Goal: Task Accomplishment & Management: Manage account settings

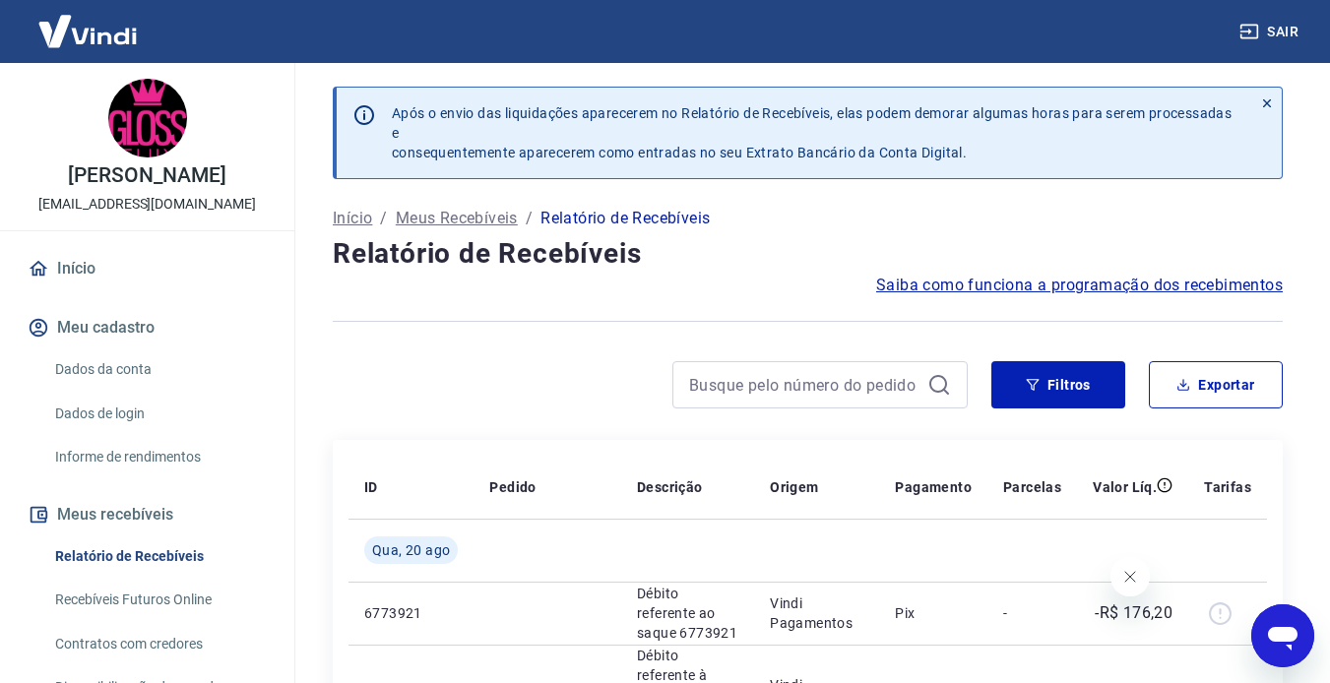
scroll to position [345, 0]
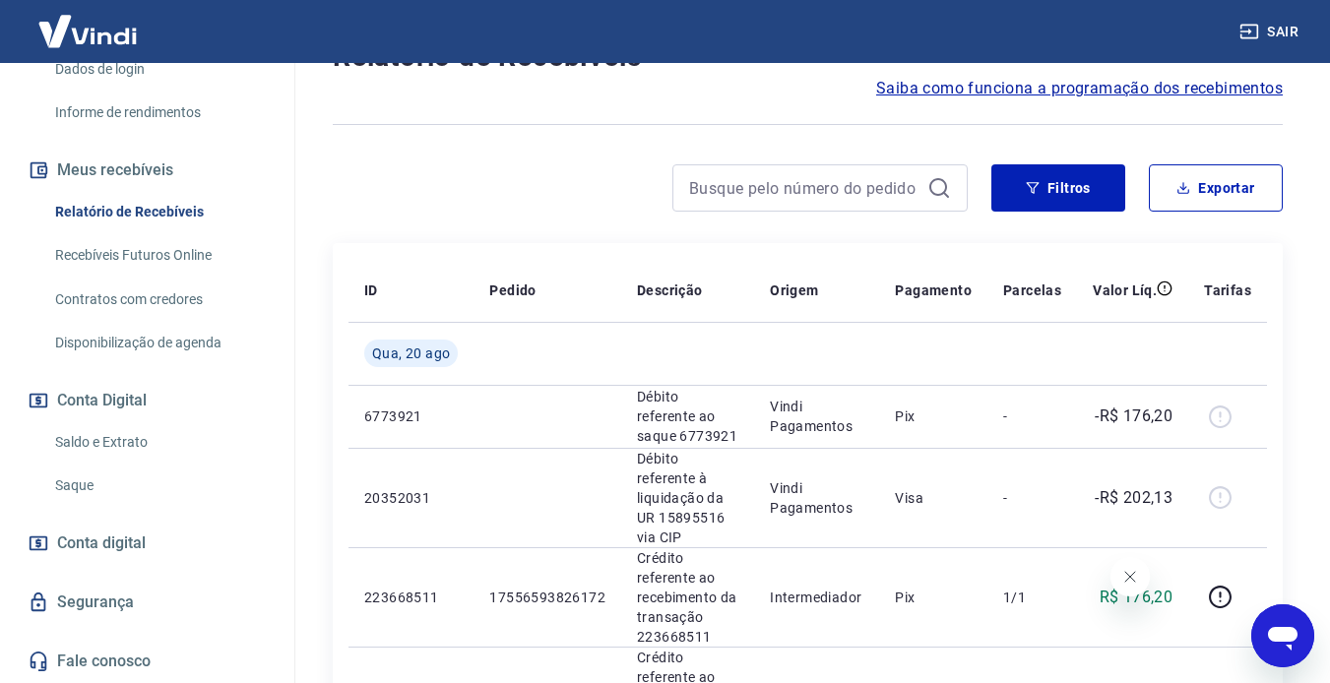
click at [121, 443] on link "Saldo e Extrato" at bounding box center [159, 442] width 224 height 40
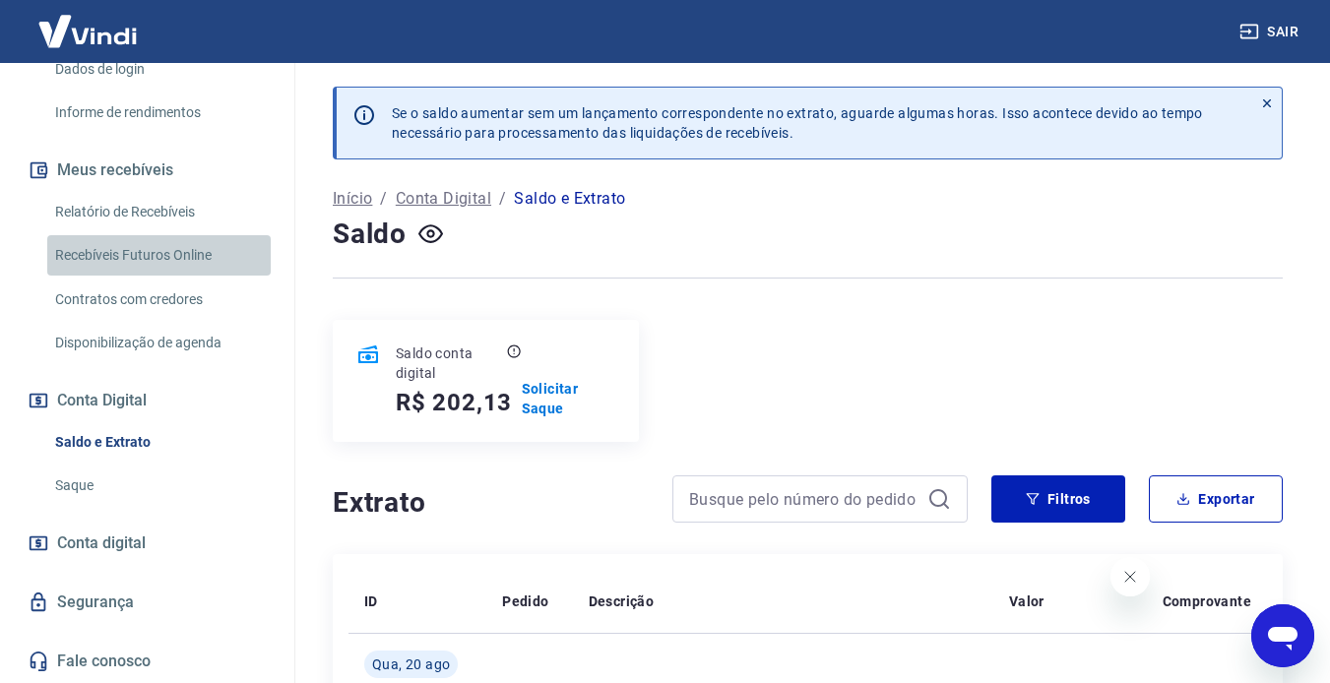
click at [166, 259] on link "Recebíveis Futuros Online" at bounding box center [159, 255] width 224 height 40
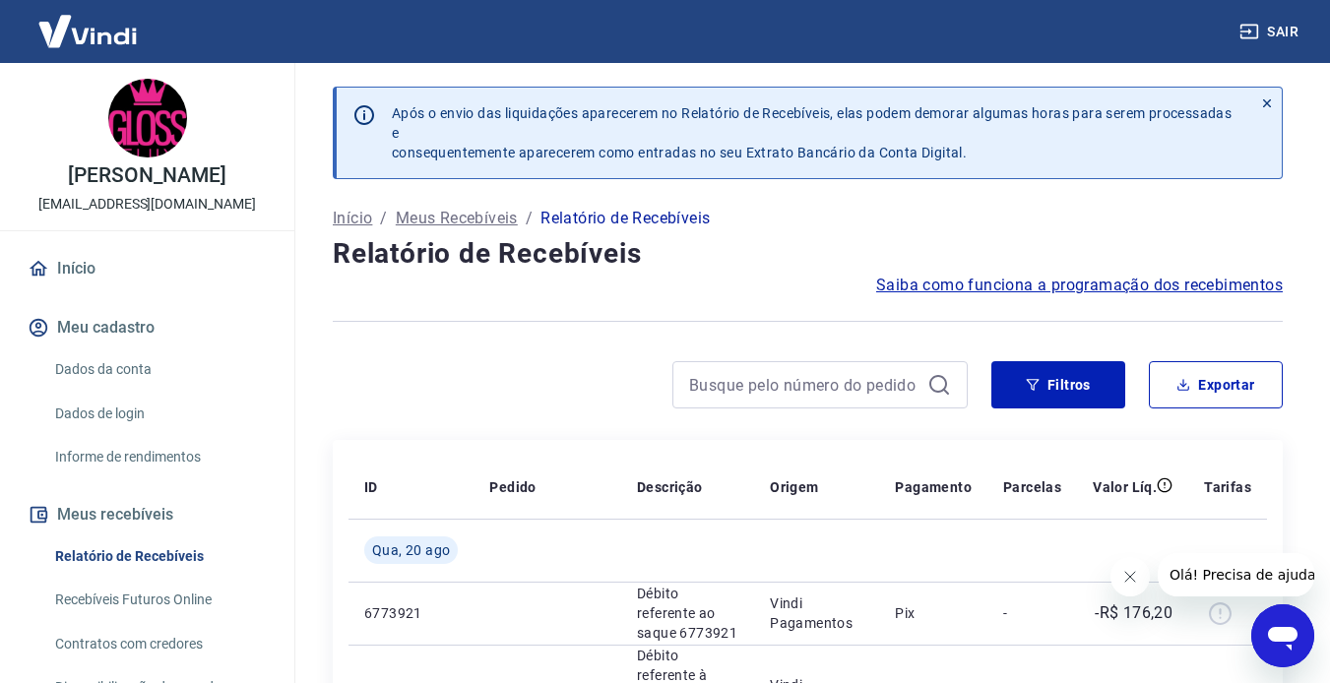
scroll to position [295, 0]
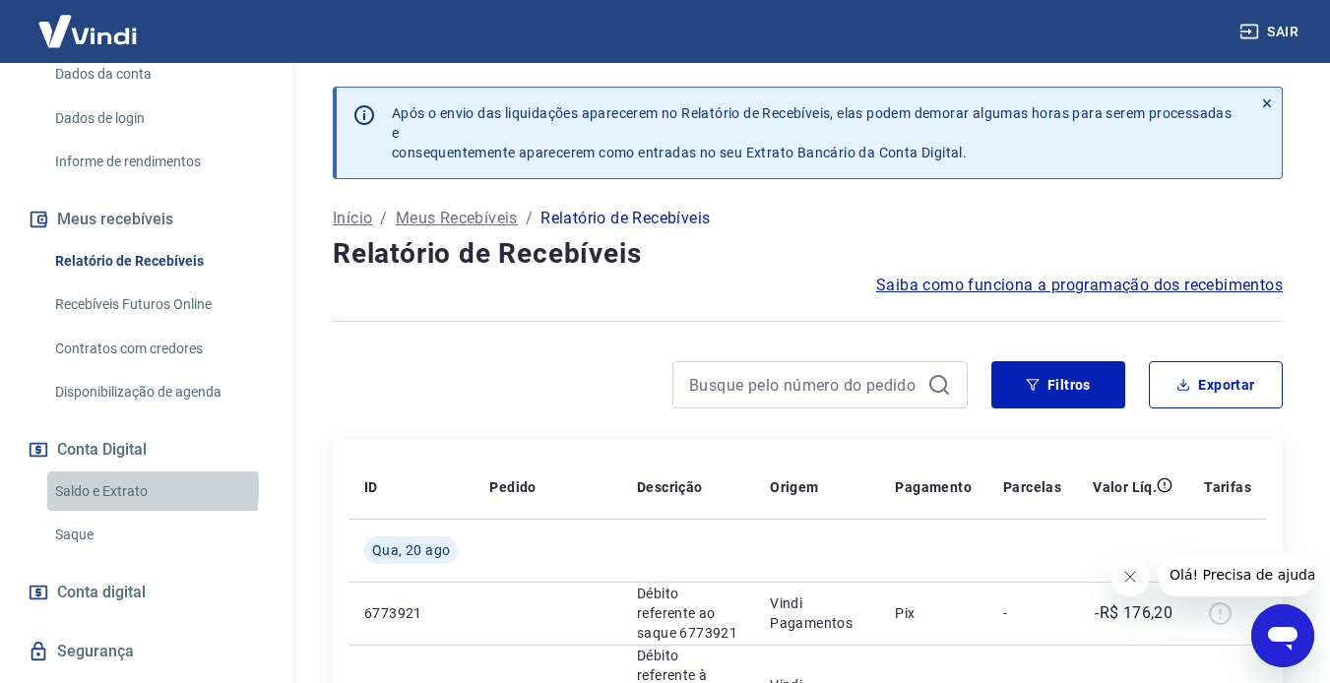
click at [113, 487] on link "Saldo e Extrato" at bounding box center [159, 492] width 224 height 40
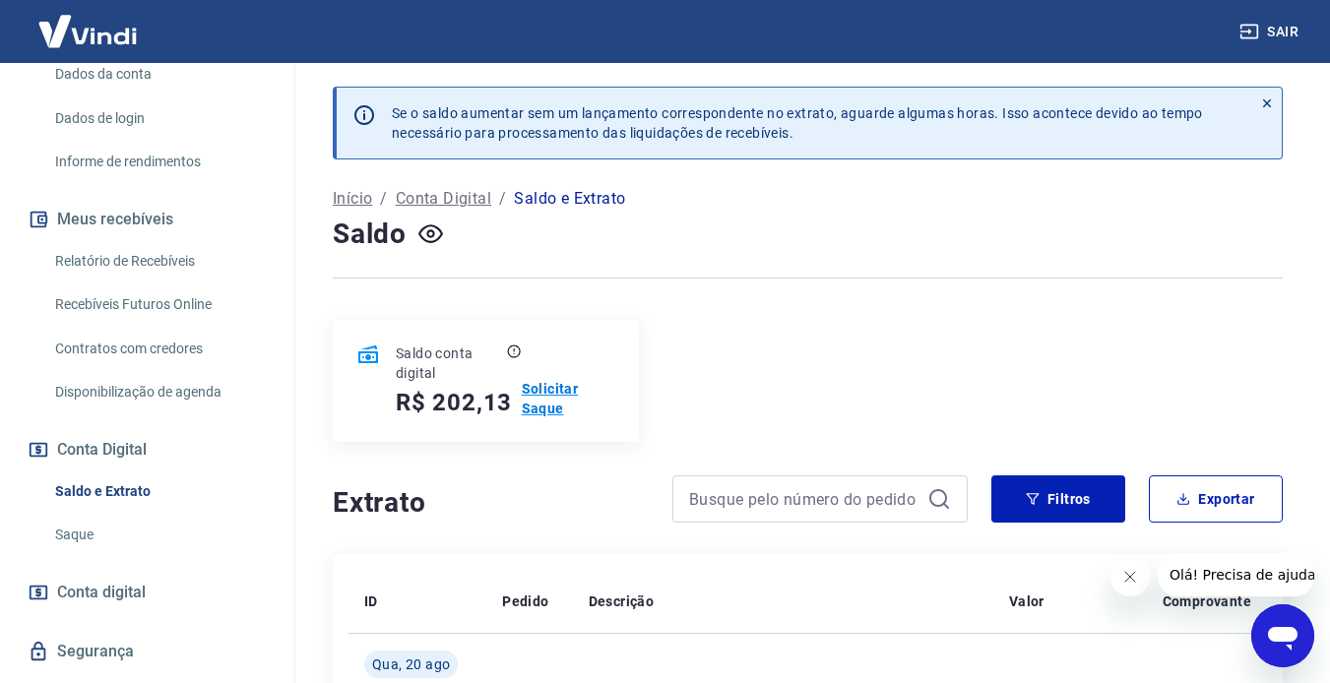
click at [543, 394] on p "Solicitar Saque" at bounding box center [569, 398] width 94 height 39
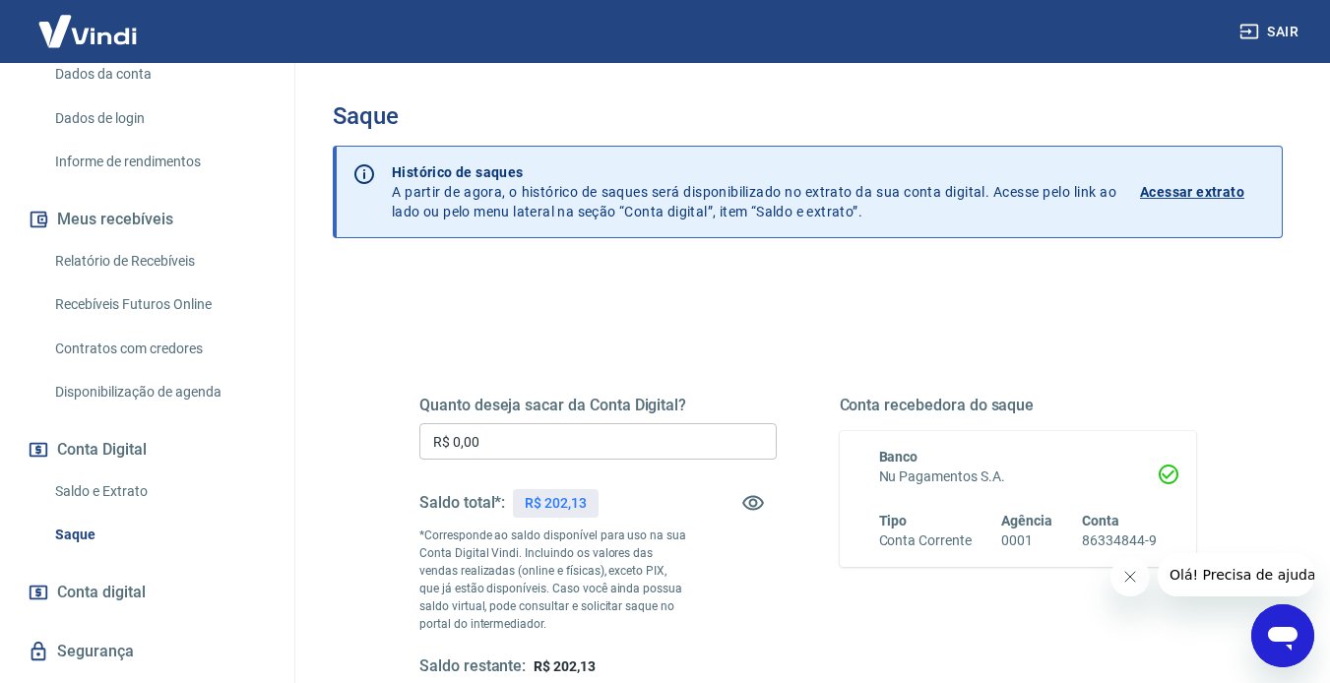
click at [595, 440] on input "R$ 0,00" at bounding box center [597, 441] width 357 height 36
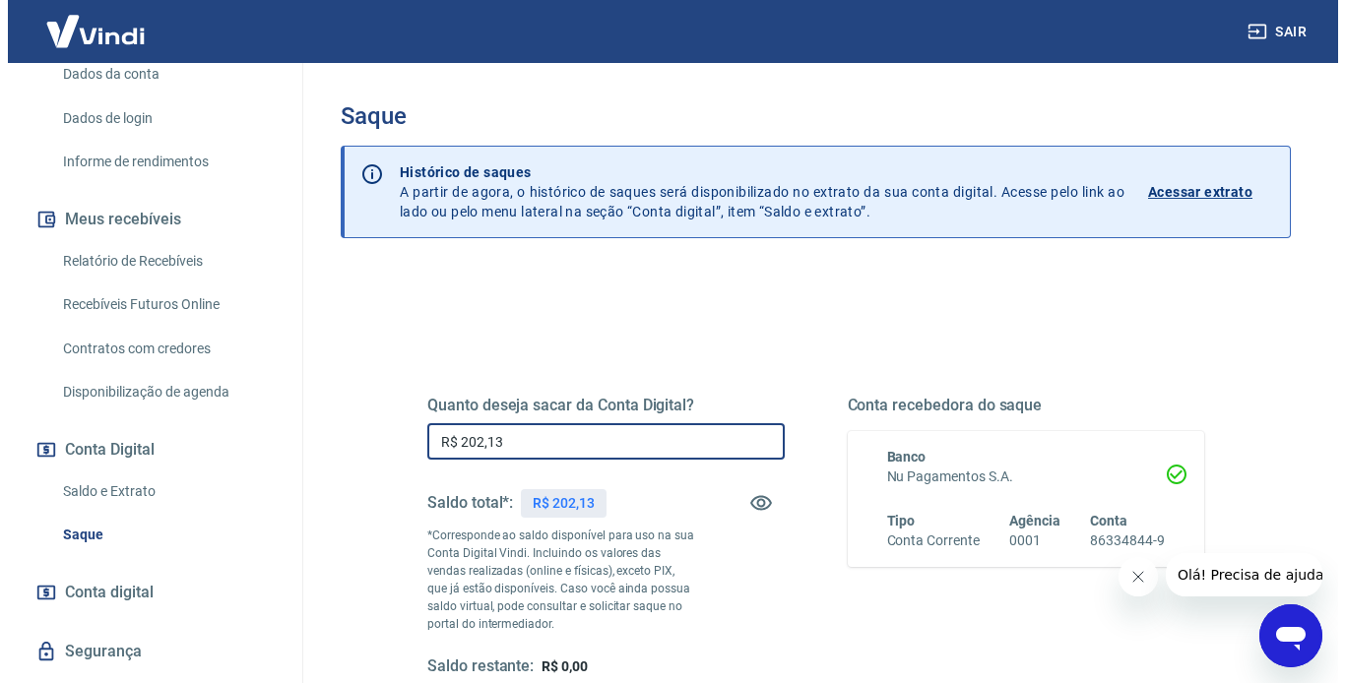
scroll to position [98, 0]
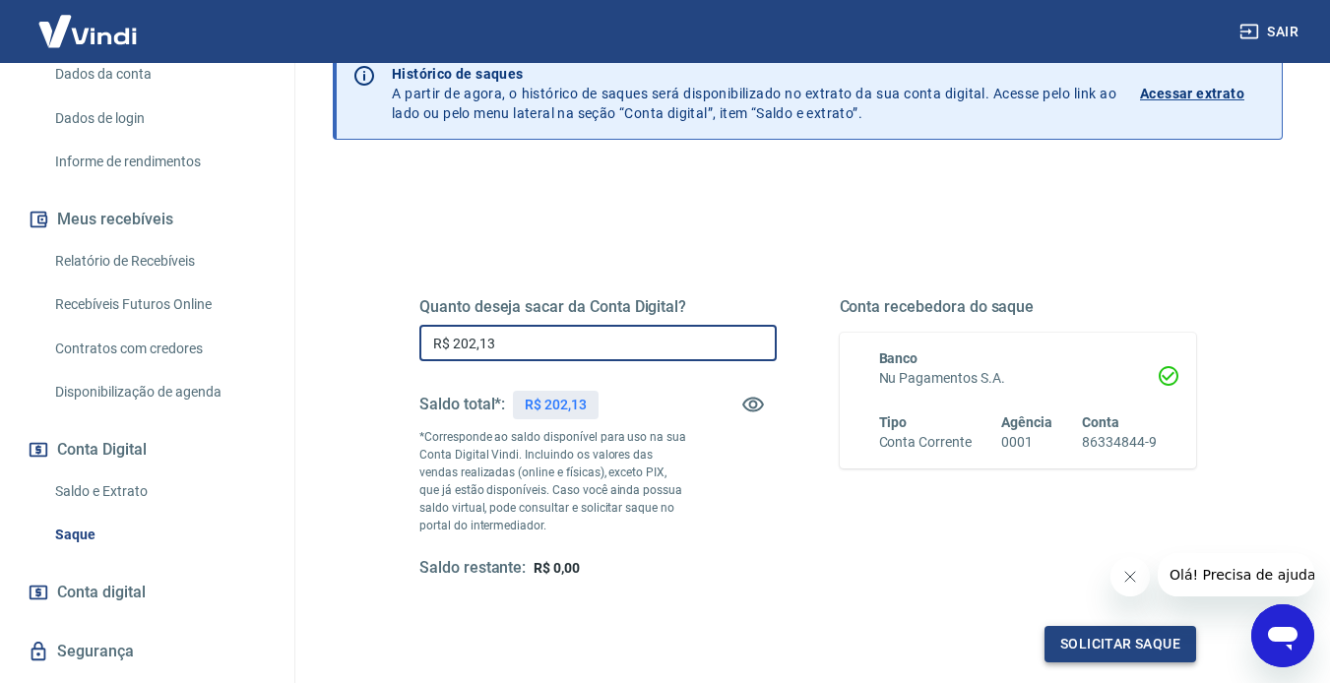
type input "R$ 202,13"
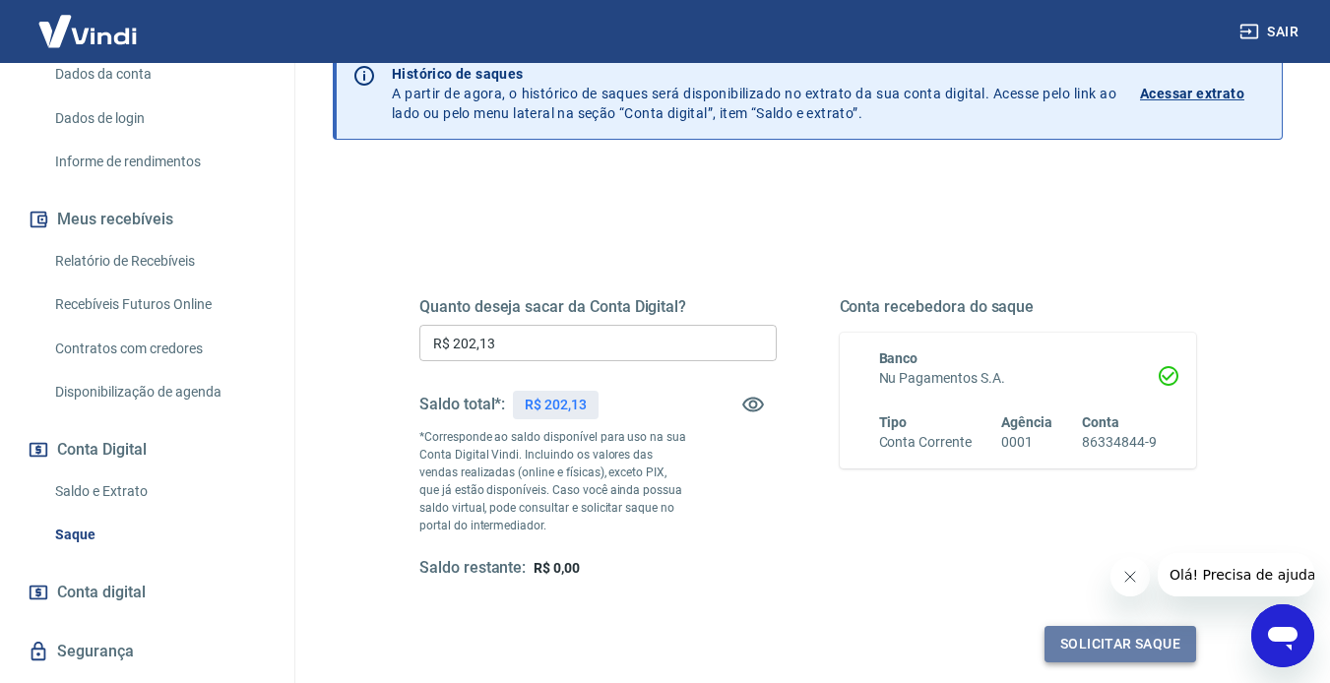
click at [1118, 651] on button "Solicitar saque" at bounding box center [1121, 644] width 152 height 36
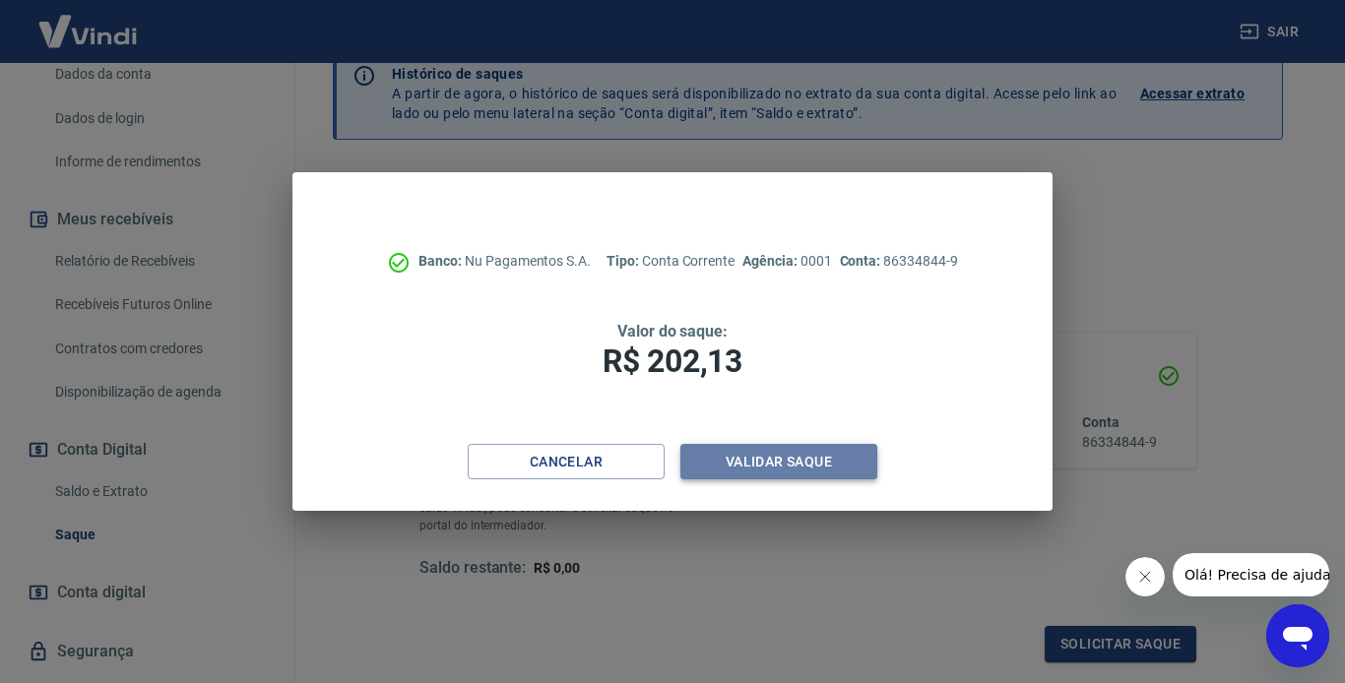
click at [786, 455] on button "Validar saque" at bounding box center [778, 462] width 197 height 36
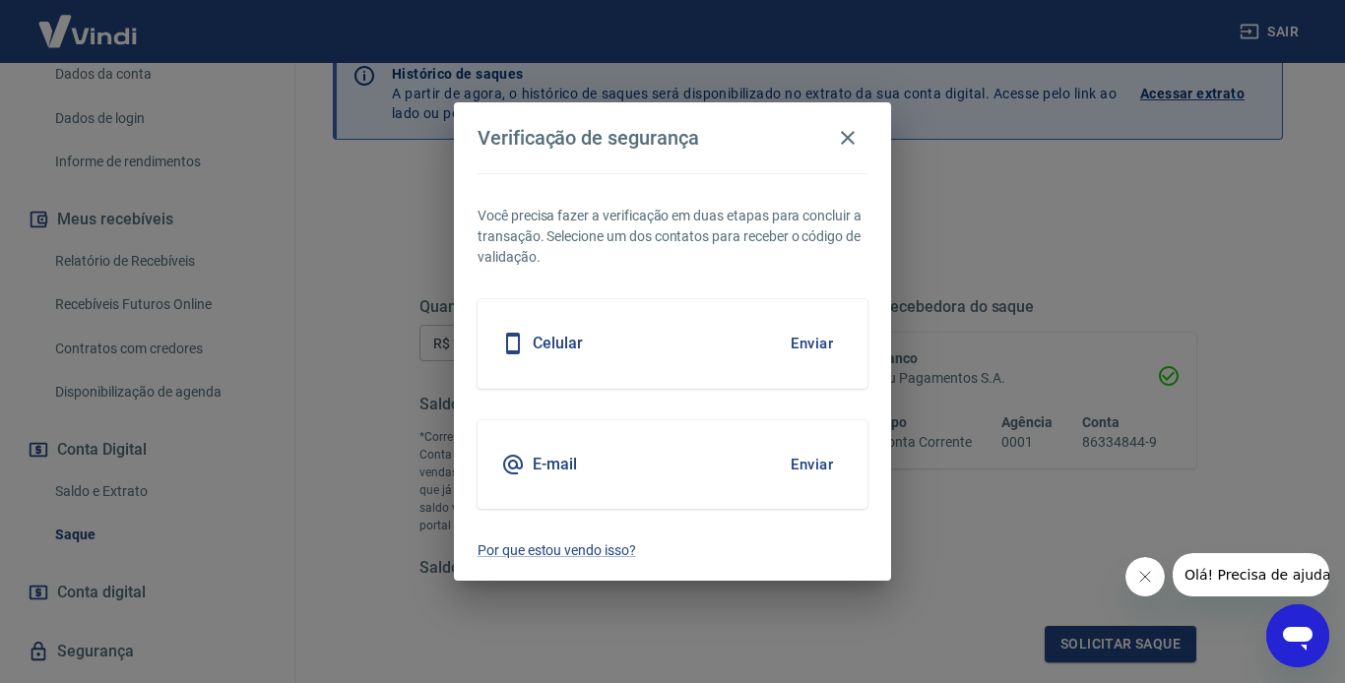
click at [663, 338] on div "Celular Enviar" at bounding box center [673, 343] width 390 height 89
click at [822, 343] on button "Enviar" at bounding box center [812, 343] width 64 height 41
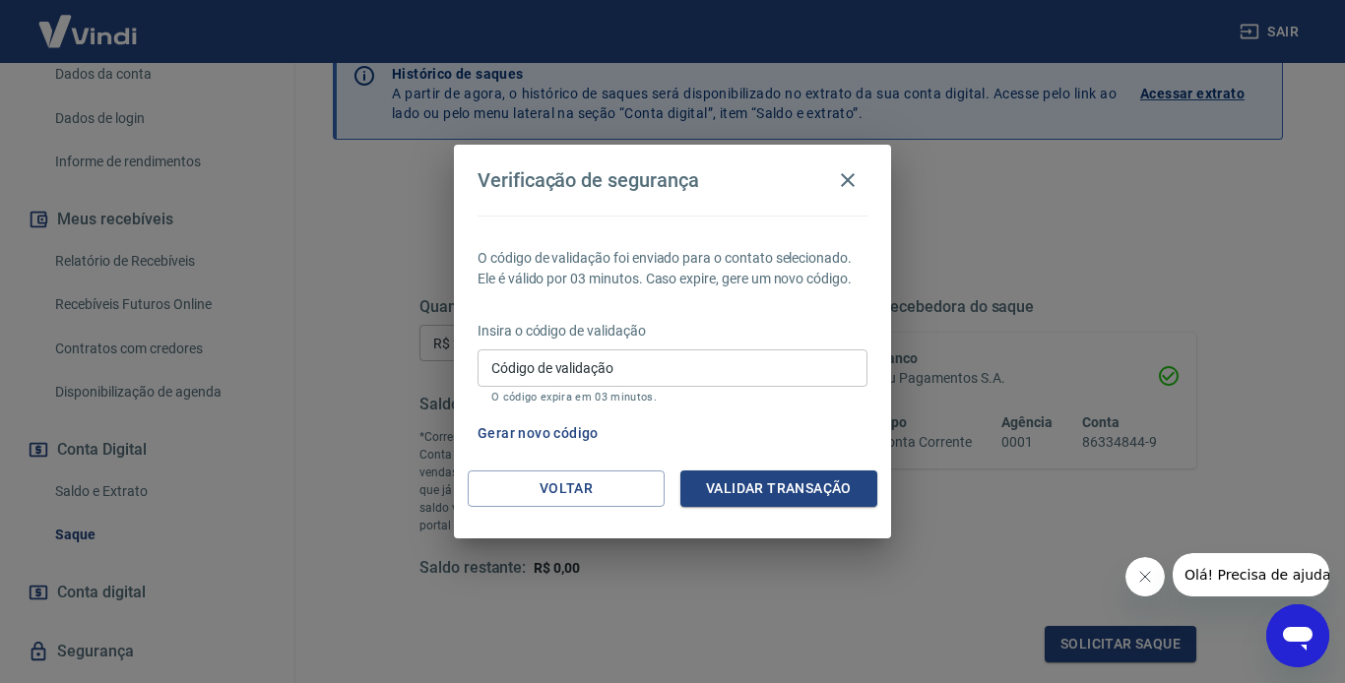
click at [628, 357] on input "Código de validação" at bounding box center [673, 368] width 390 height 36
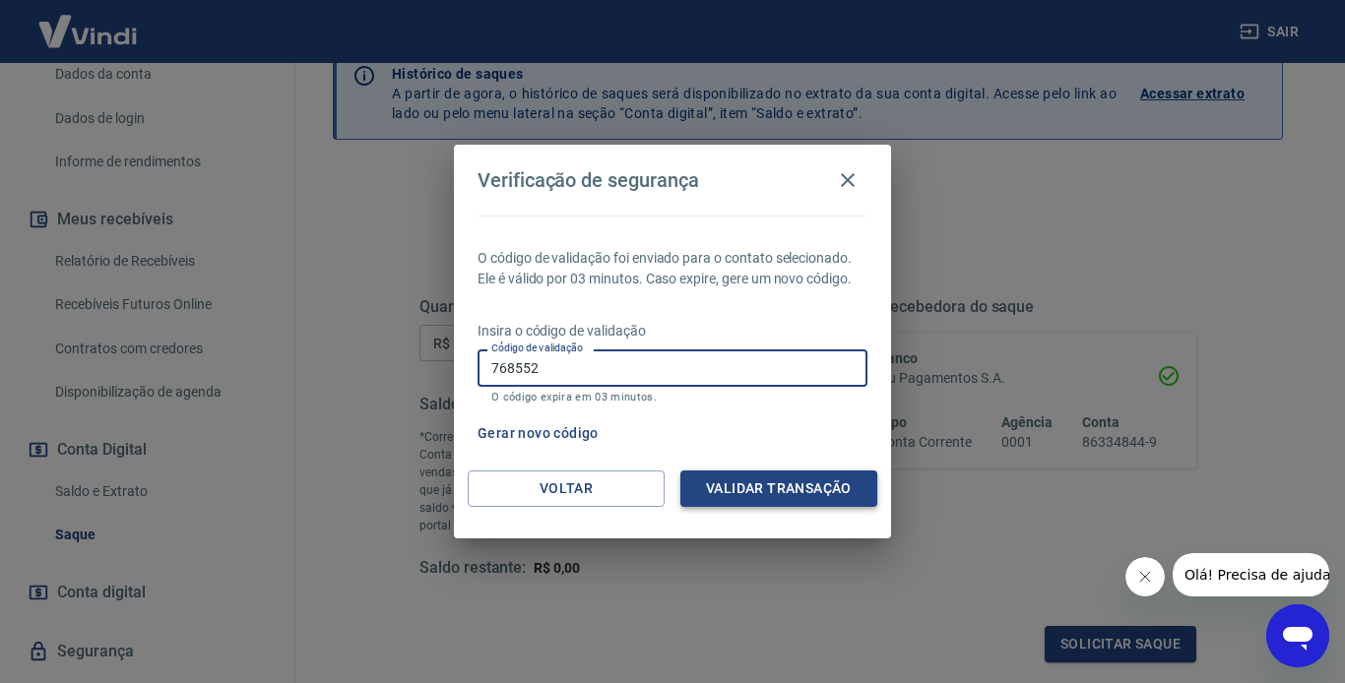
type input "768552"
click at [742, 481] on button "Validar transação" at bounding box center [778, 489] width 197 height 36
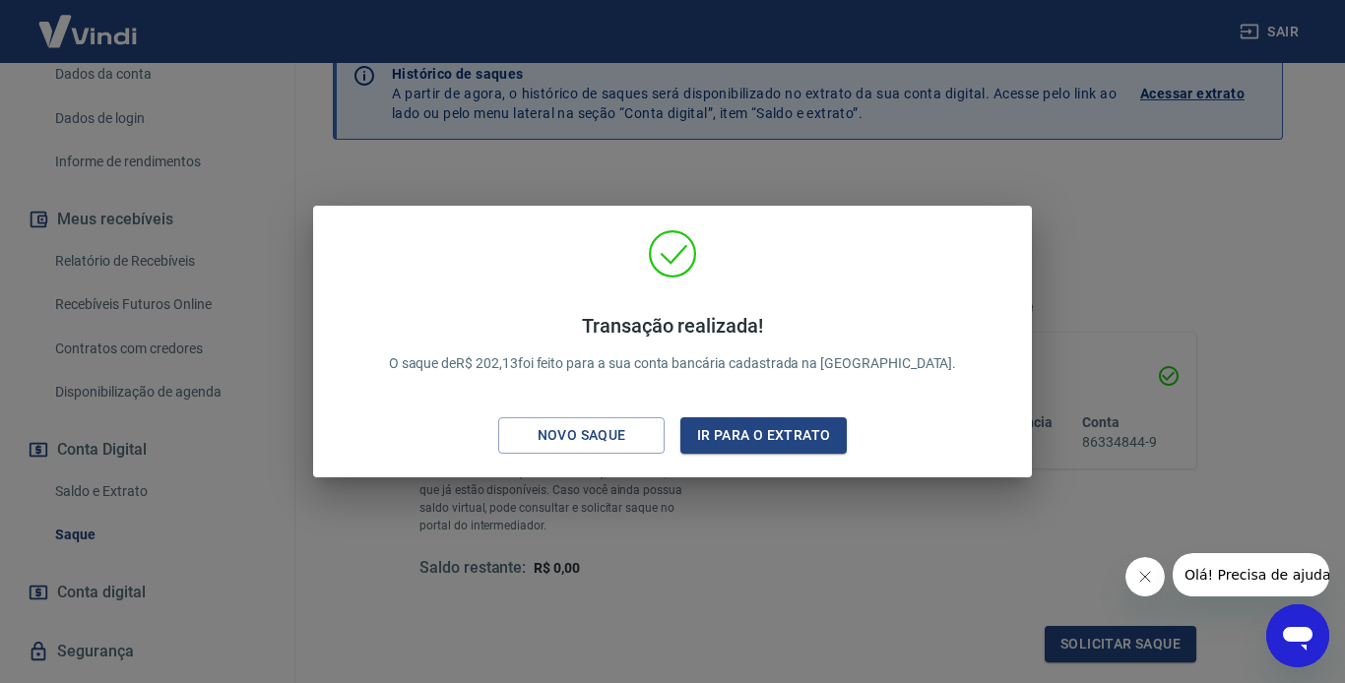
click at [1068, 242] on div "Transação realizada! O saque de R$ 202,13 foi feito para a sua conta bancária c…" at bounding box center [672, 341] width 1345 height 683
